Goal: Task Accomplishment & Management: Manage account settings

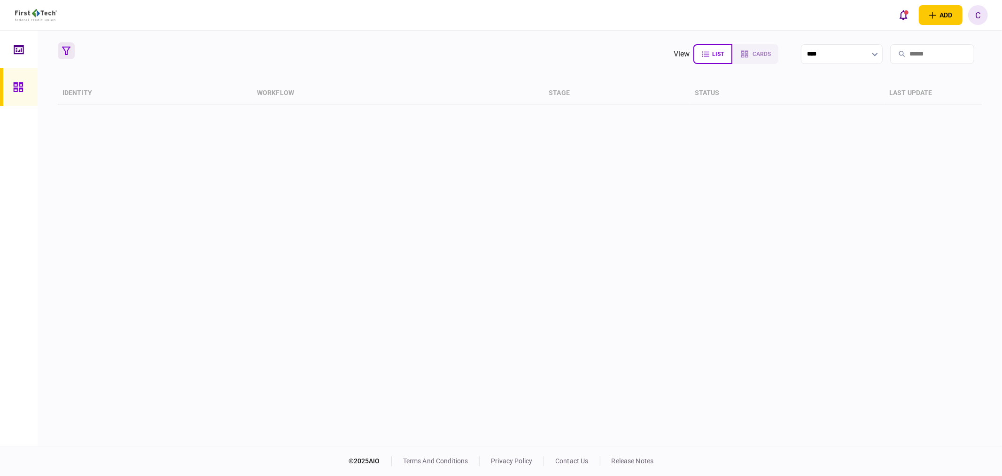
click at [66, 47] on icon "button" at bounding box center [66, 51] width 8 height 8
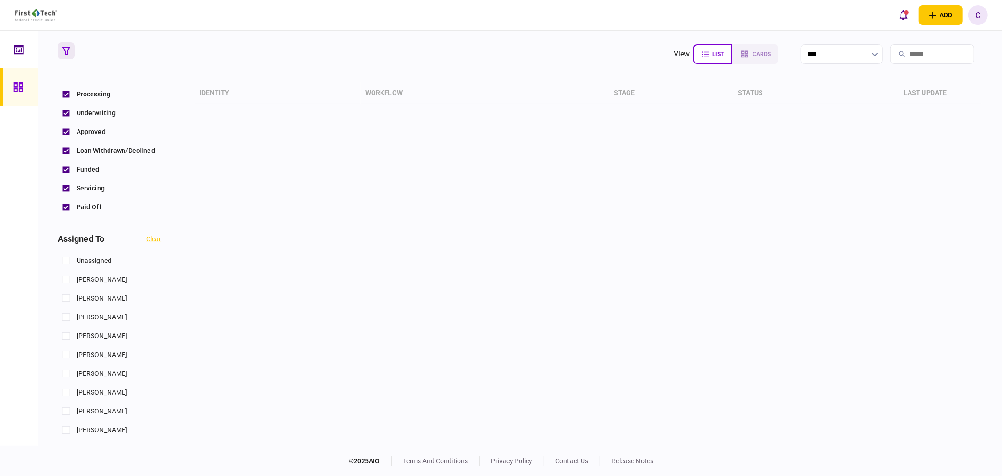
scroll to position [313, 0]
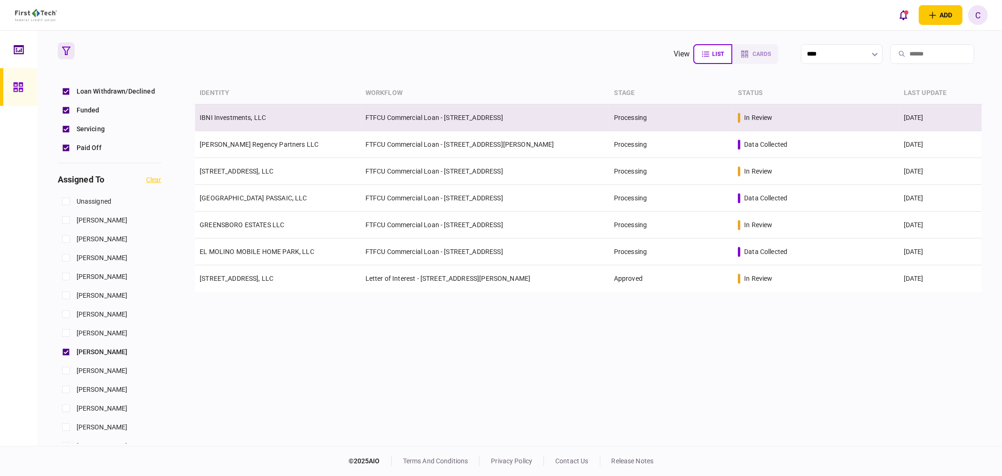
click at [242, 120] on link "IBNI Investments, LLC" at bounding box center [233, 118] width 66 height 8
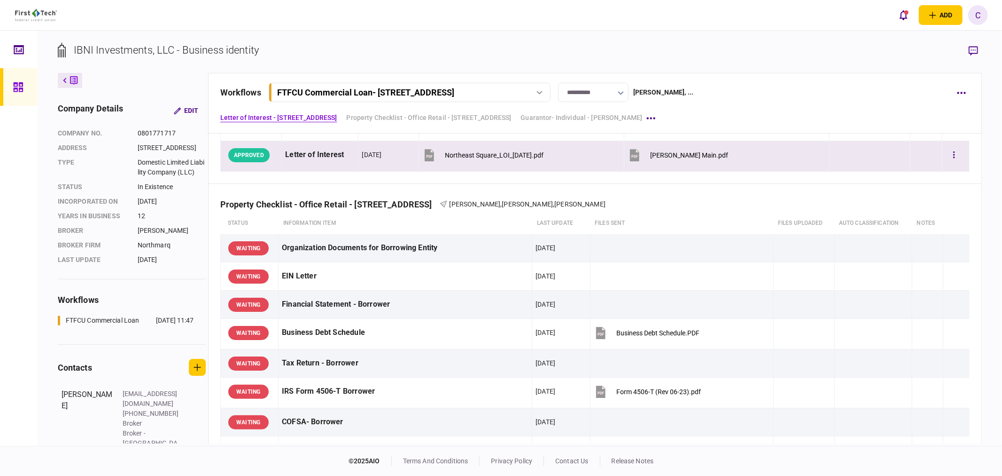
scroll to position [365, 0]
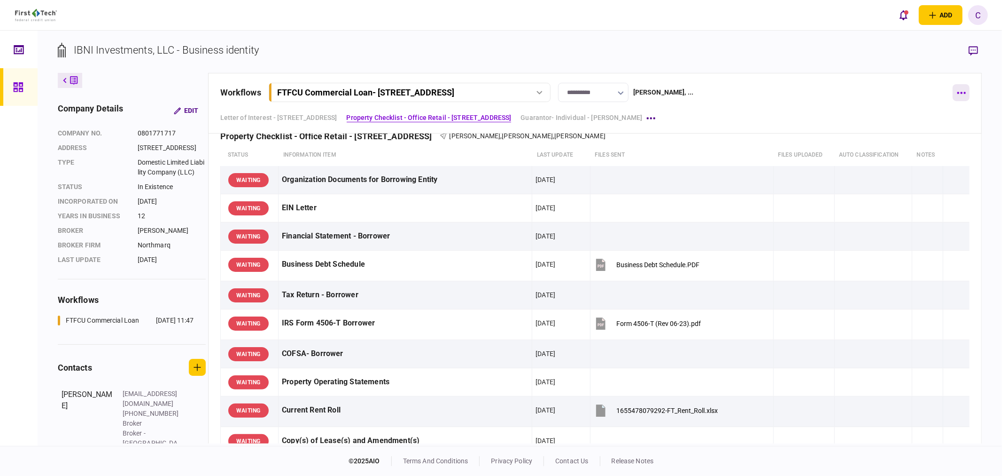
click at [961, 91] on button "button" at bounding box center [961, 92] width 17 height 17
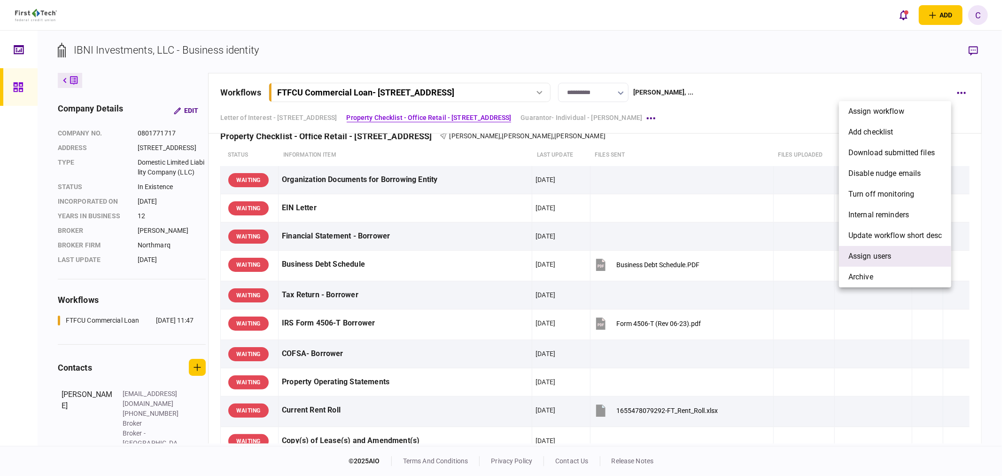
click at [877, 254] on span "Assign users" at bounding box center [870, 255] width 43 height 11
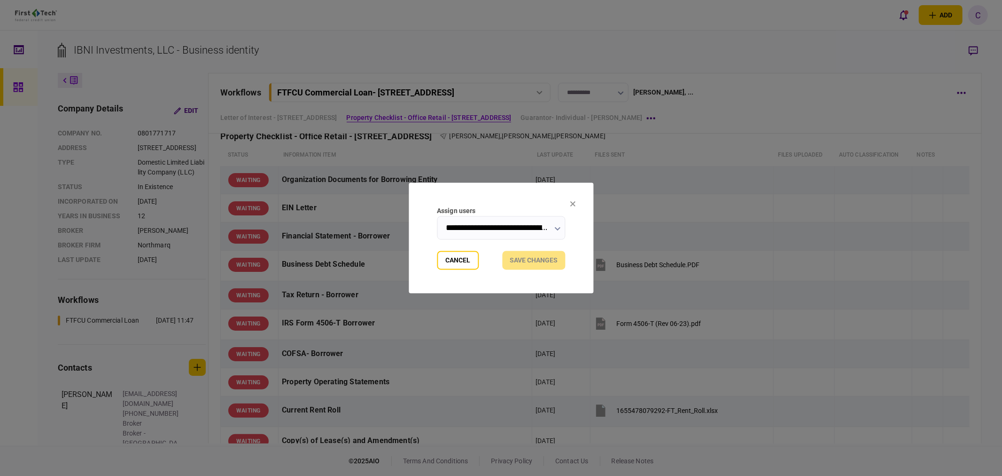
click at [555, 227] on icon "button" at bounding box center [558, 229] width 6 height 4
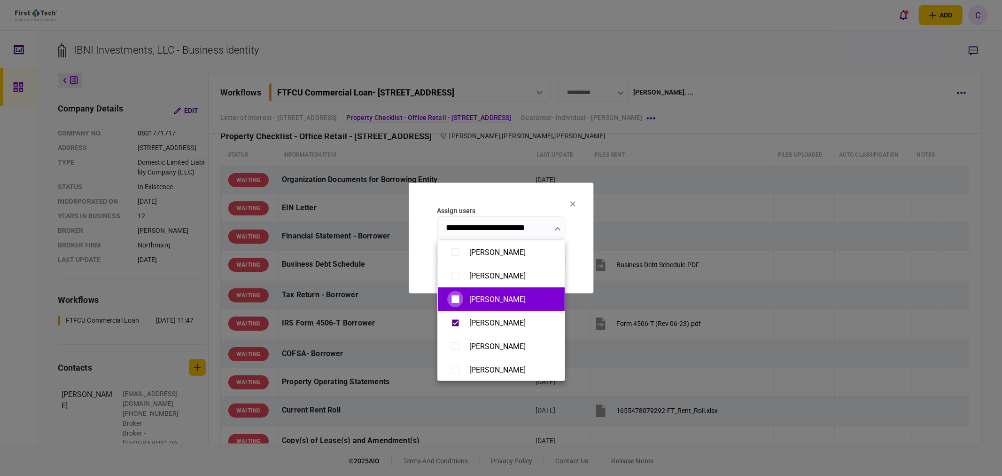
type input "**********"
click at [581, 253] on div at bounding box center [501, 238] width 1002 height 476
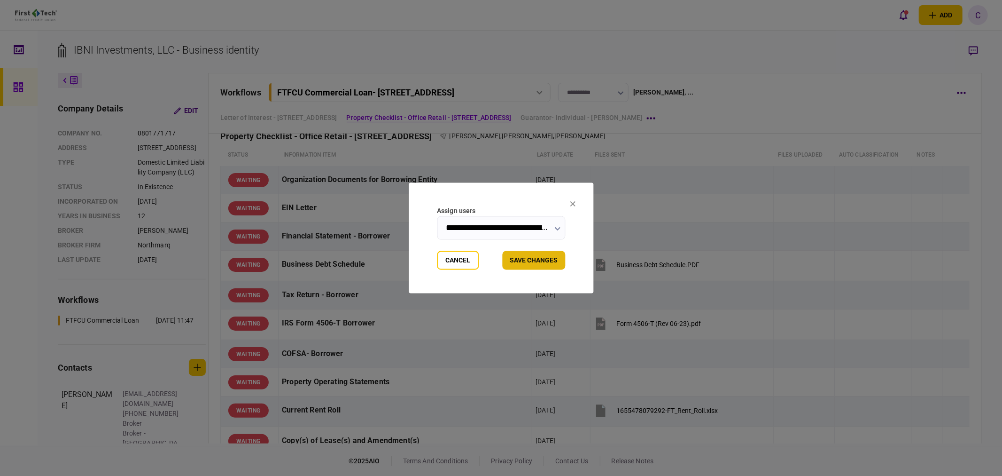
click at [536, 264] on button "Save changes" at bounding box center [533, 260] width 63 height 19
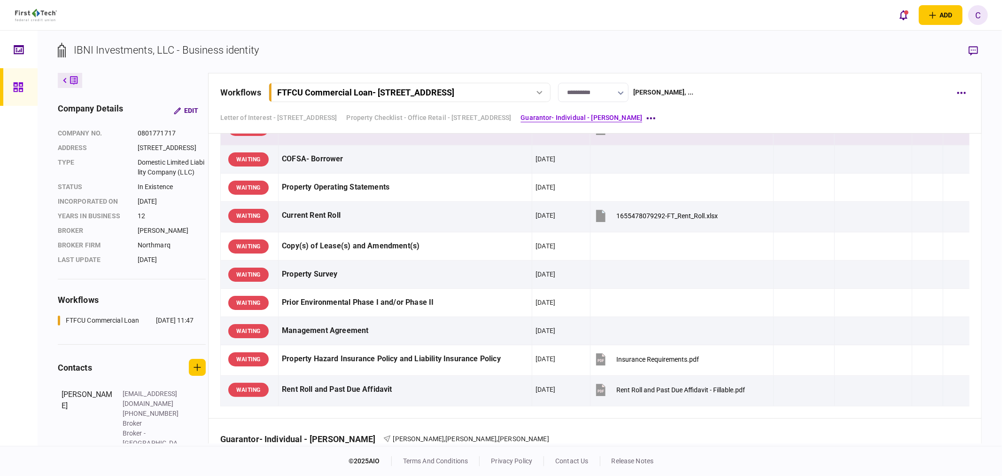
scroll to position [497, 0]
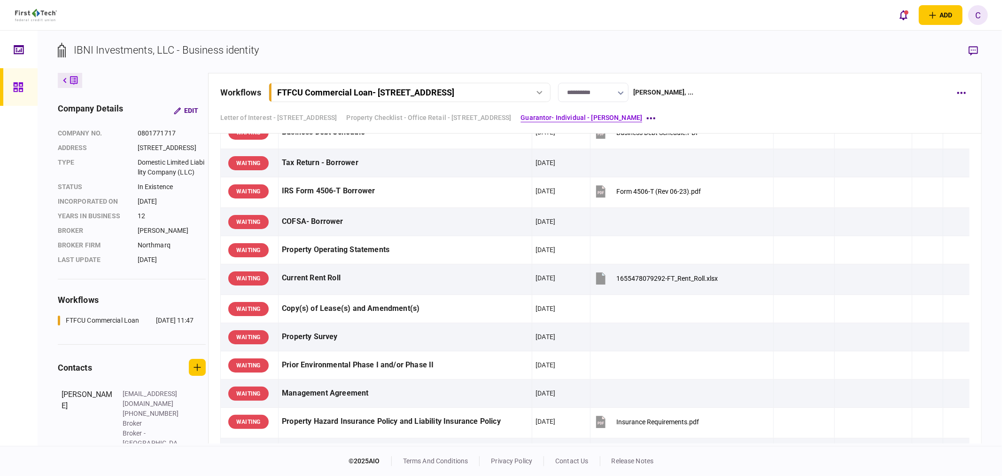
click at [327, 55] on section "IBNI Investments, LLC - Business identity" at bounding box center [520, 57] width 925 height 31
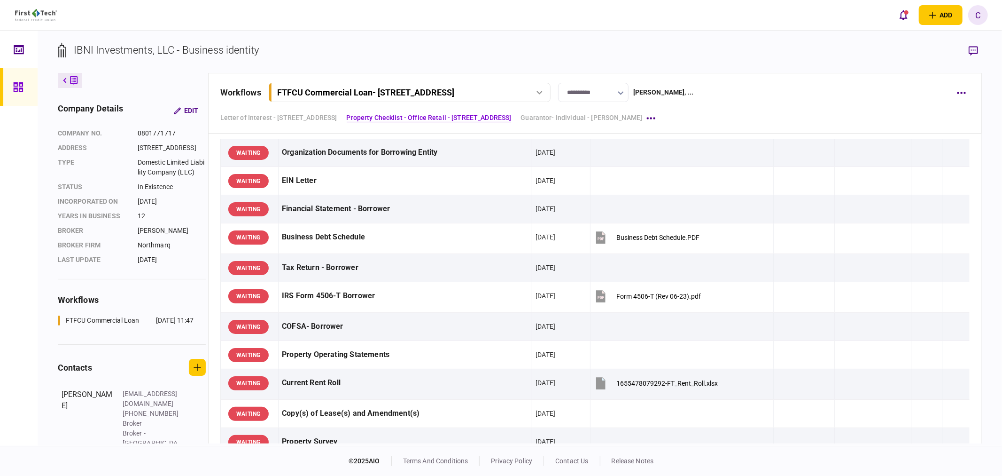
scroll to position [393, 0]
